Goal: Answer question/provide support: Share knowledge or assist other users

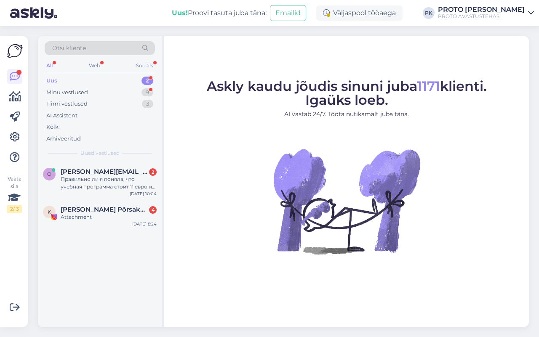
click at [96, 68] on div "Web" at bounding box center [94, 65] width 15 height 11
click at [54, 76] on div "Uus 1" at bounding box center [100, 81] width 110 height 12
click at [89, 181] on div "Правильно ли я поняла, что учебная программа стоит 11 евро и не надо отдельно п…" at bounding box center [109, 182] width 96 height 15
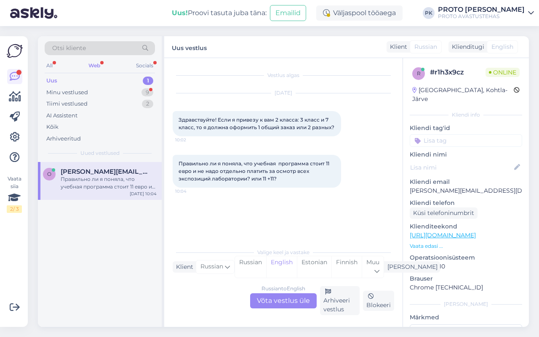
click at [270, 295] on div "Russian to English Võta vestlus üle" at bounding box center [283, 300] width 66 height 15
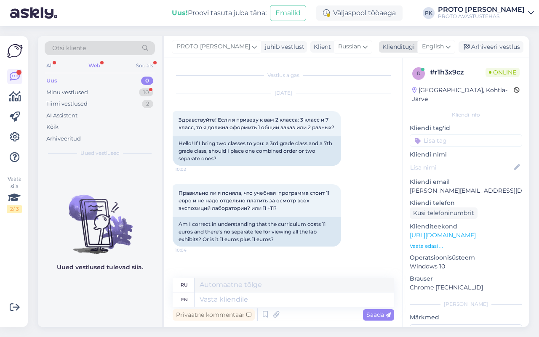
click at [438, 47] on span "English" at bounding box center [433, 46] width 22 height 9
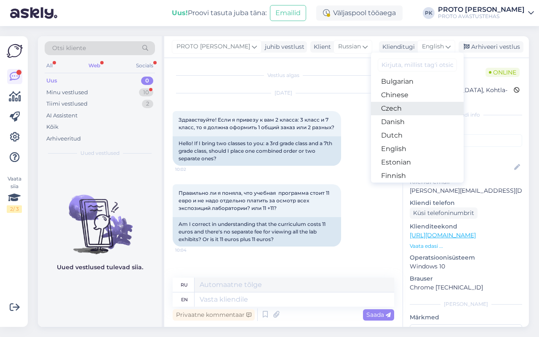
scroll to position [53, 0]
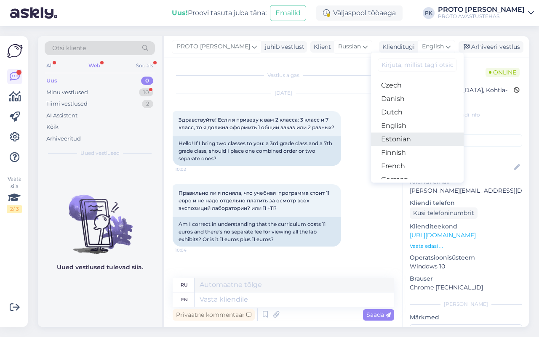
click at [400, 135] on link "Estonian" at bounding box center [417, 139] width 93 height 13
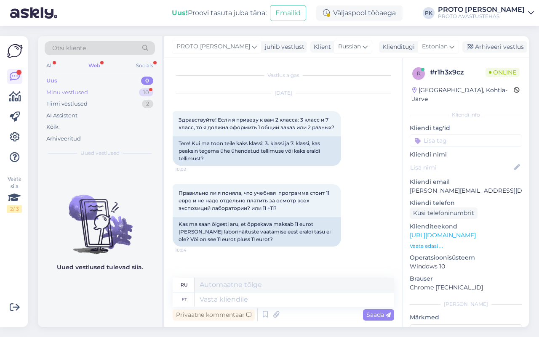
click at [58, 93] on div "Minu vestlused" at bounding box center [67, 92] width 42 height 8
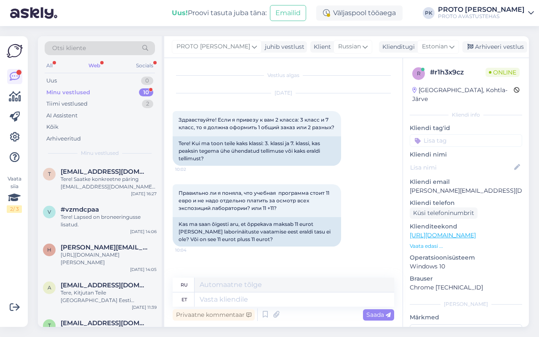
scroll to position [191, 0]
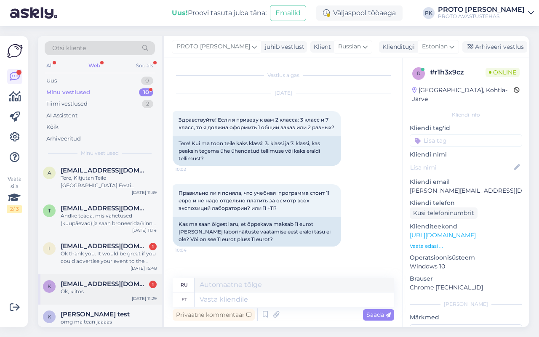
click at [74, 280] on span "[EMAIL_ADDRESS][DOMAIN_NAME]" at bounding box center [105, 284] width 88 height 8
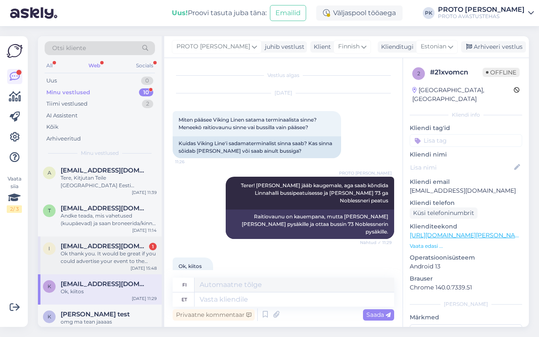
scroll to position [28, 0]
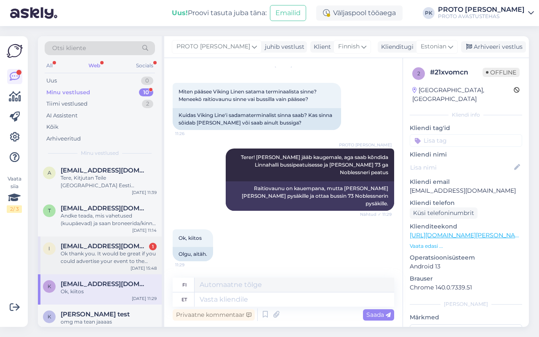
click at [78, 250] on div "Ok thank you. It would be great if you could advertise your event to the [GEOGR…" at bounding box center [109, 257] width 96 height 15
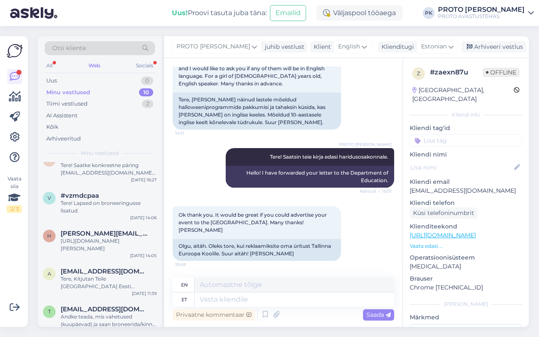
scroll to position [0, 0]
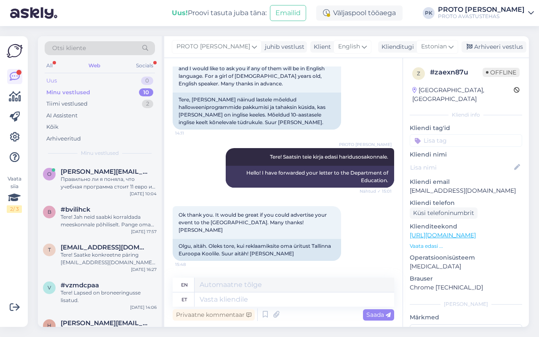
click at [51, 76] on div "Uus 0" at bounding box center [100, 81] width 110 height 12
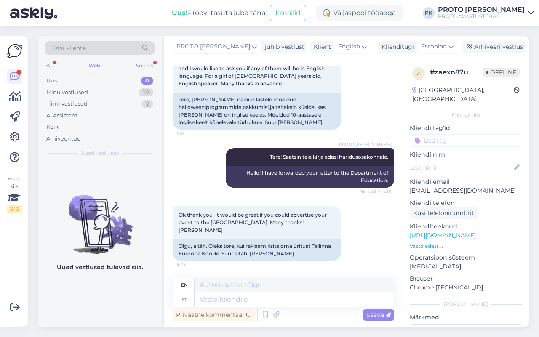
click at [91, 64] on div "Web" at bounding box center [94, 65] width 15 height 11
click at [56, 90] on div "Minu vestlused" at bounding box center [67, 92] width 42 height 8
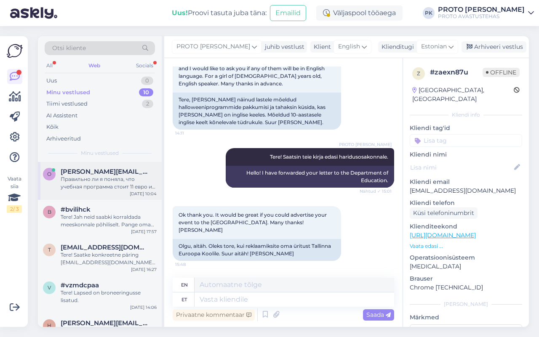
click at [82, 181] on div "Правильно ли я поняла, что учебная программа стоит 11 евро и не надо отдельно п…" at bounding box center [109, 182] width 96 height 15
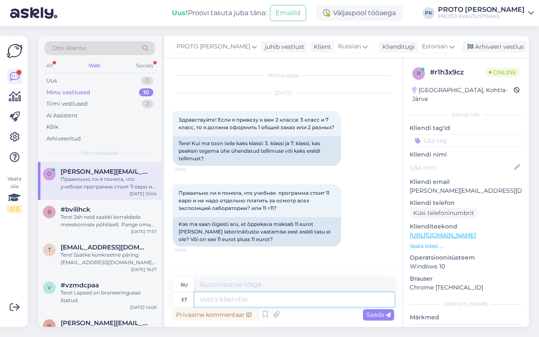
click at [202, 299] on textarea at bounding box center [293, 299] width 199 height 14
type textarea "Tere!"
type textarea "Привет!"
type textarea "Tere! Võite ü"
type textarea "Привет! Ты можешь"
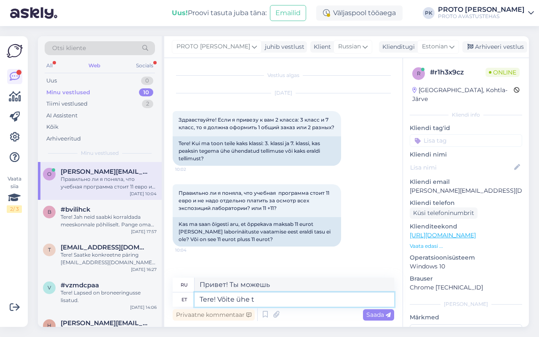
type textarea "Tere! Võite ühe te"
type textarea "Привет! Можешь взять."
type textarea "Tere! Võite ühe tellimuse teh"
type textarea "Здравствуйте! Вы можете оформить один заказ."
type textarea "Tere! Võite ühe tellimuse teha ja si"
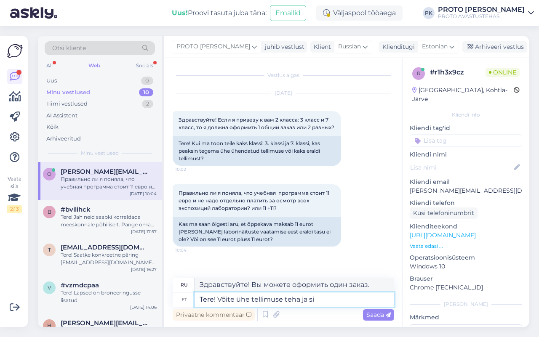
type textarea "Здравствуйте! Вы можете оформить один заказ и"
type textarea "Tere! Võite ühe tellimuse teha [PERSON_NAME] ka"
type textarea "Здравствуйте! Вы можете оформить один заказ и получить его там."
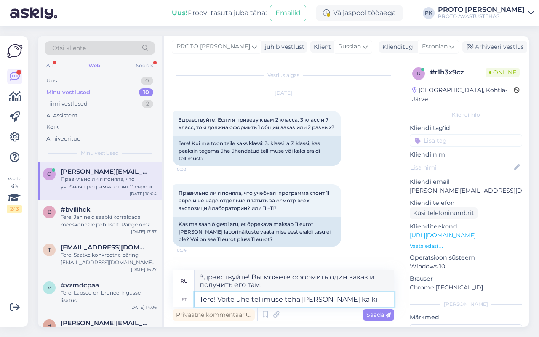
type textarea "Tere! Võite ühe tellimuse teha [PERSON_NAME] ka kir"
type textarea "Здравствуйте! Вы можете оформить один заказ и получить его там же."
type textarea "Tere! Võite ühe tellimuse teha [PERSON_NAME] ka kirja pa"
type textarea "Здравствуйте! Вы можете оформить заказ и приложить к нему письмо."
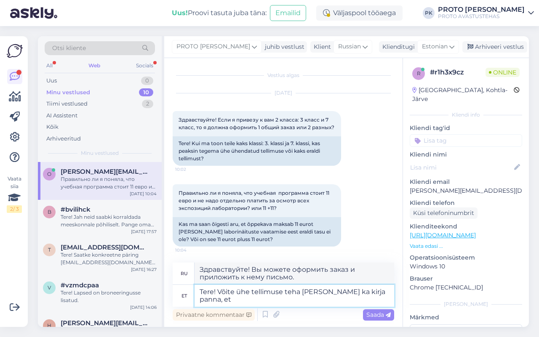
type textarea "Tere! Võite ühe tellimuse teha [PERSON_NAME] ka kirja panna, et"
type textarea "Здравствуйте! Вы можете сделать заказ и записать его."
type textarea "Tere! Võite ühe tellimuse teha [PERSON_NAME] ka kirja panna, et tu"
type textarea "Здравствуйте! Вы можете оформить заказ и написать в нём, что"
type textarea "Tere! Võite ühe tellimuse teha [PERSON_NAME] ka kirja panna, et tulevad ka"
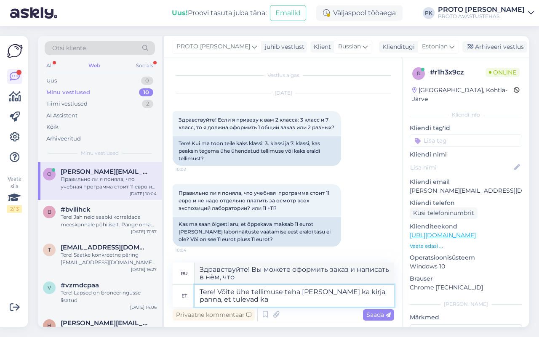
type textarea "Здравствуйте! Вы можете оформить заказ и указать в нём, что приедете."
type textarea "Tere! Võite ühe tellimuse teha [PERSON_NAME] ka kirja panna, et tulevad kaks er"
type textarea "Здравствуйте! Вы можете оформить один заказ и указать, что придёт два."
type textarea "Tere! Võite ühe tellimuse teha [PERSON_NAME] ka kirja panna, et tulevad kaks [P…"
type textarea "Здравствуйте! Вы можете оформить один заказ и указать в нём, что получите два р…"
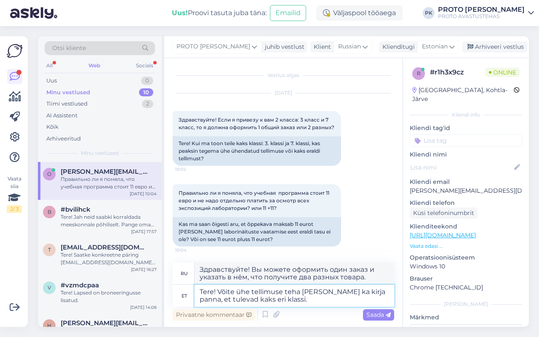
type textarea "Tere! Võite ühe tellimuse teha [PERSON_NAME] ka kirja panna, et tulevad kaks er…"
type textarea "Здравствуйте! Вы можете оформить один заказ и указать в нём, что придёте на два…"
type textarea "Tere! Võite ühe tellimuse teha [PERSON_NAME] ka kirja panna, et tulevad kaks er…"
type textarea "Здравствуйте! Вы можете оформить один заказ и указать, что приедете двумя разны…"
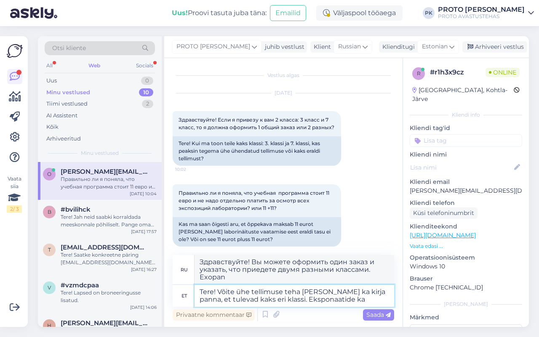
type textarea "Tere! Võite ühe tellimuse teha [PERSON_NAME] ka kirja panna, et tulevad kaks er…"
type textarea "Здравствуйте! Вы можете оформить один заказ и указать в нём, что будете посещат…"
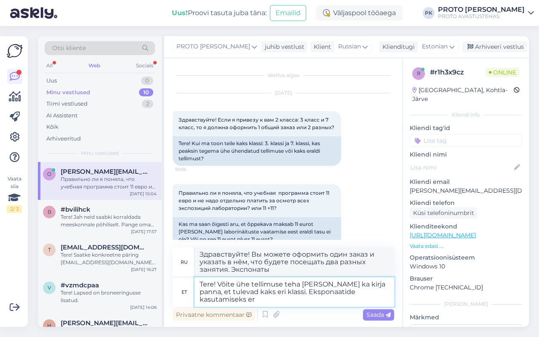
type textarea "Tere! Võite ühe tellimuse teha [PERSON_NAME] ka kirja panna, et tulevad kaks er…"
type textarea "Здравствуйте! Вы можете оформить один заказ и указать в нём, что будете посещат…"
type textarea "Tere! Võite ühe tellimuse teha [PERSON_NAME] ka kirja panna, et tulevad kaks er…"
type textarea "Здравствуйте! Вы можете оформить один заказ и указать в нём, что вы будете в дв…"
type textarea "Tere! Võite ühe tellimuse teha [PERSON_NAME] ka kirja panna, et tulevad kaks er…"
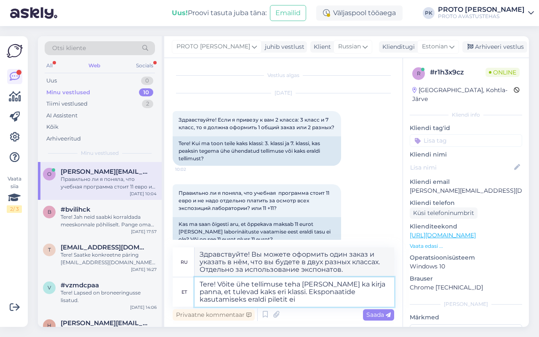
type textarea "Здравствуйте! Вы можете оформить один заказ и указать в нём, что вы будете посе…"
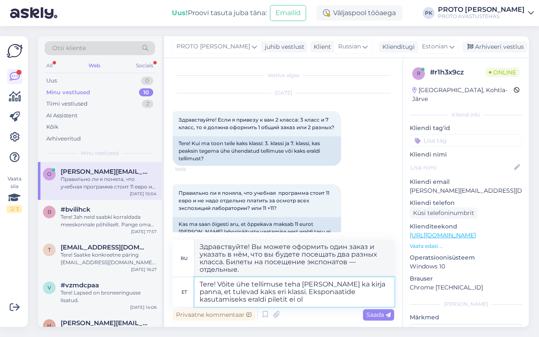
type textarea "Tere! Võite ühe tellimuse teha [PERSON_NAME] ka kirja panna, et tulevad kaks er…"
type textarea "Здравствуйте! Вы можете оформить один заказ и указать в нём, что будете посещат…"
type textarea "Tere! Võite ühe tellimuse teha [PERSON_NAME] ka kirja panna, et tulevad kaks er…"
type textarea "Здравствуйте! Вы можете оформить один заказ и указать в нём, что будете посещат…"
type textarea "Tere! Võite ühe tellimuse teha [PERSON_NAME] ka kirja panna, et tulevad kaks er…"
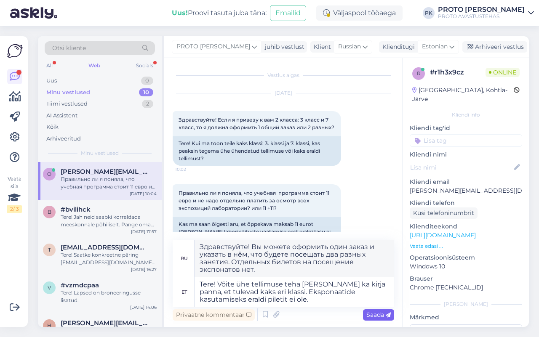
click at [381, 314] on span "Saada" at bounding box center [378, 315] width 24 height 8
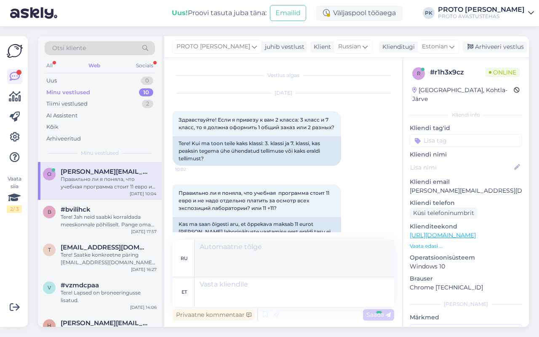
scroll to position [81, 0]
